Goal: Complete application form

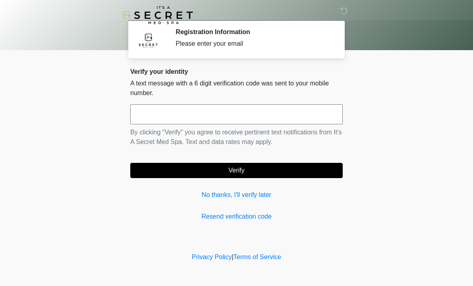
click at [194, 112] on input "text" at bounding box center [236, 114] width 212 height 20
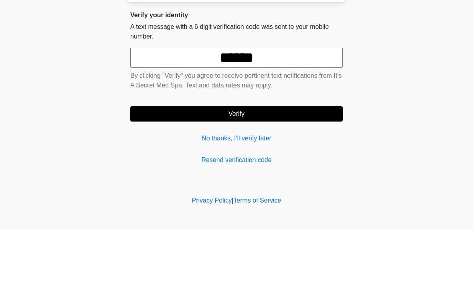
type input "******"
click at [260, 163] on button "Verify" at bounding box center [236, 170] width 212 height 15
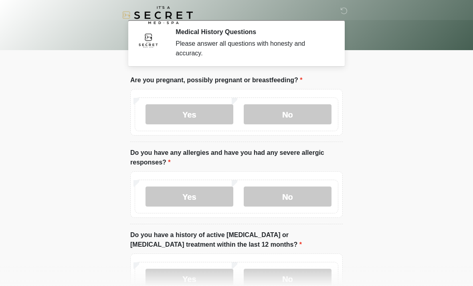
click at [303, 111] on label "No" at bounding box center [288, 114] width 88 height 20
click at [306, 199] on label "No" at bounding box center [288, 196] width 88 height 20
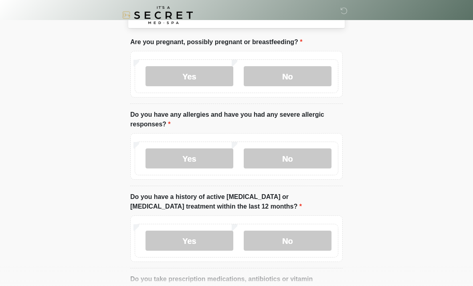
click at [315, 247] on label "No" at bounding box center [288, 240] width 88 height 20
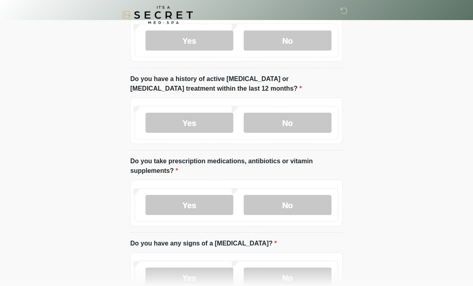
scroll to position [168, 0]
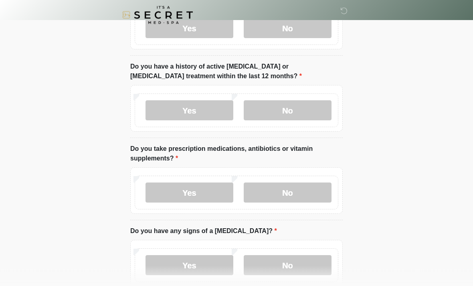
click at [312, 188] on label "No" at bounding box center [288, 193] width 88 height 20
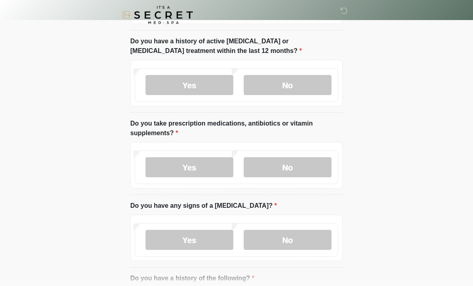
click at [299, 247] on label "No" at bounding box center [288, 240] width 88 height 20
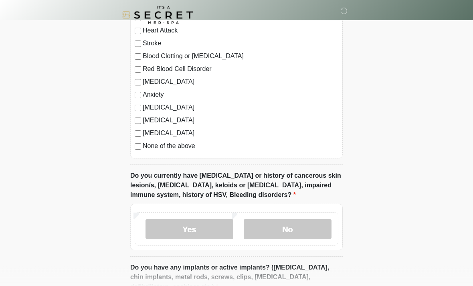
scroll to position [495, 0]
click at [195, 148] on label "None of the above" at bounding box center [241, 146] width 196 height 10
click at [308, 226] on label "No" at bounding box center [288, 229] width 88 height 20
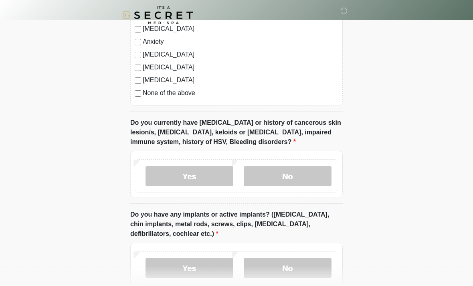
scroll to position [553, 0]
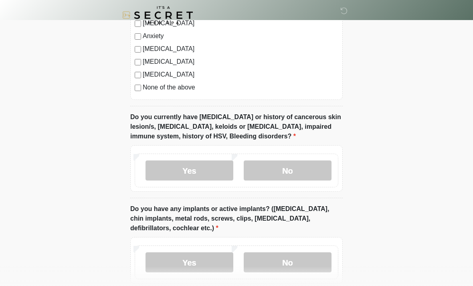
click at [303, 258] on label "No" at bounding box center [288, 262] width 88 height 20
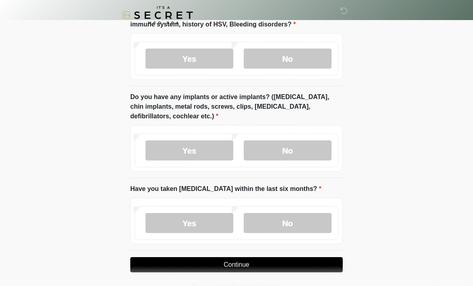
scroll to position [667, 0]
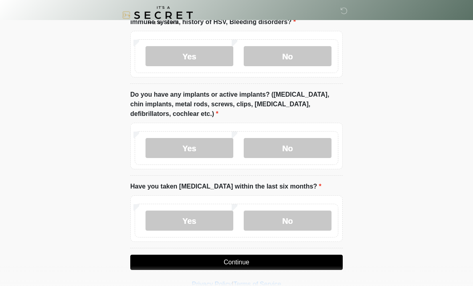
click at [315, 215] on label "No" at bounding box center [288, 220] width 88 height 20
click at [298, 258] on button "Continue" at bounding box center [236, 262] width 212 height 15
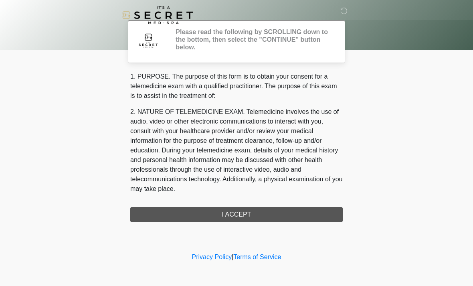
scroll to position [0, 0]
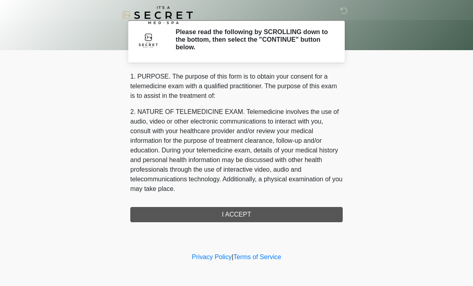
click at [286, 210] on div "1. PURPOSE. The purpose of this form is to obtain your consent for a telemedici…" at bounding box center [236, 147] width 212 height 150
click at [254, 213] on div "1. PURPOSE. The purpose of this form is to obtain your consent for a telemedici…" at bounding box center [236, 147] width 212 height 150
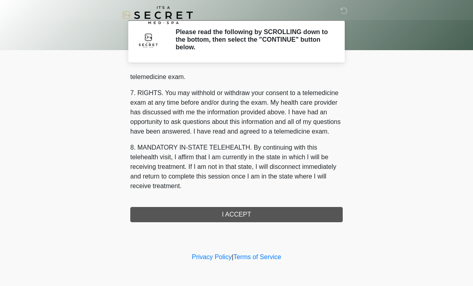
scroll to position [340, 0]
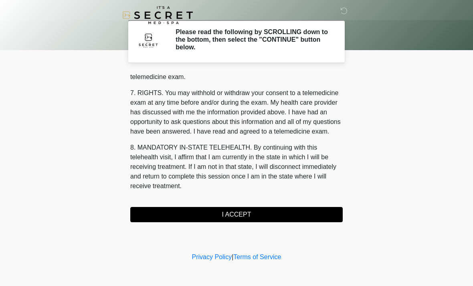
click at [250, 211] on button "I ACCEPT" at bounding box center [236, 214] width 212 height 15
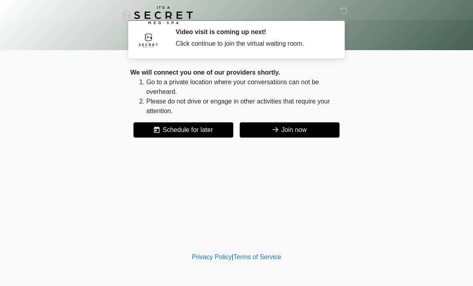
click at [311, 131] on button "Join now" at bounding box center [290, 129] width 100 height 15
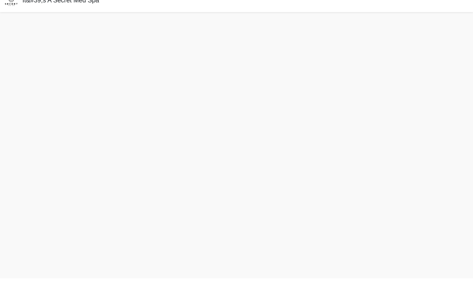
scroll to position [2, 0]
